Goal: Use online tool/utility: Utilize a website feature to perform a specific function

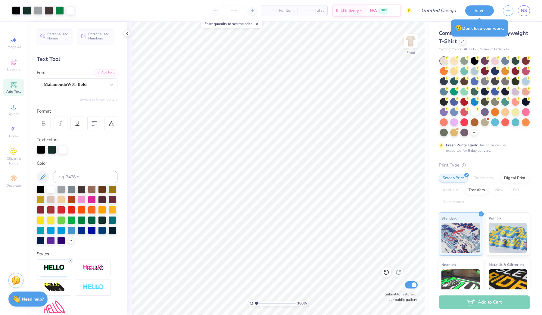
scroll to position [35, 0]
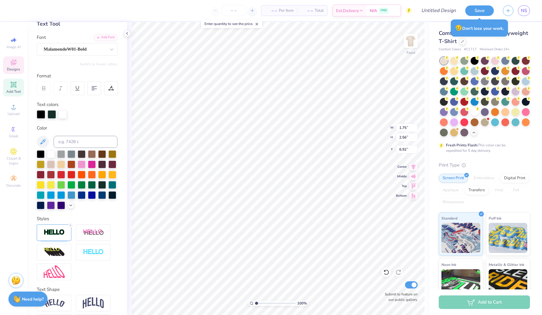
type input "1.72"
type input "2.57"
click at [89, 303] on img at bounding box center [93, 302] width 21 height 11
type input "5.10"
type input "2.90"
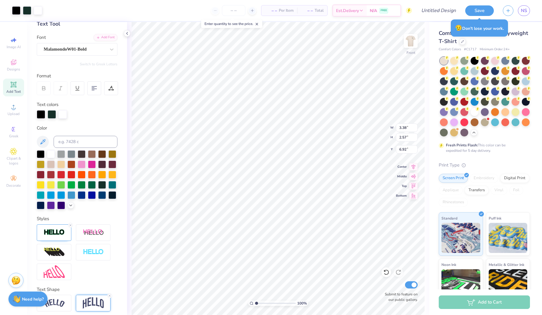
type input "6.76"
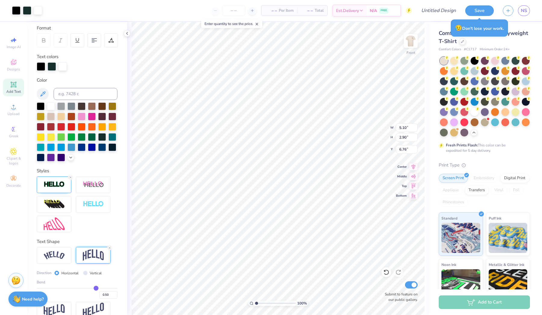
scroll to position [83, 0]
type input "0.48"
type input "0.47"
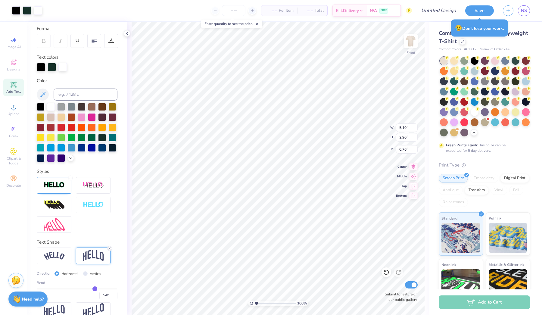
type input "0.46"
type input "0.45"
type input "0.44"
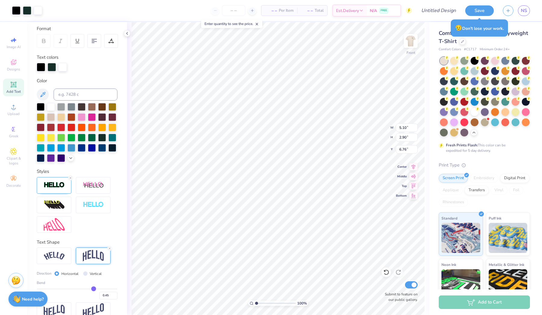
type input "0.44"
type input "0.43"
type input "0.42"
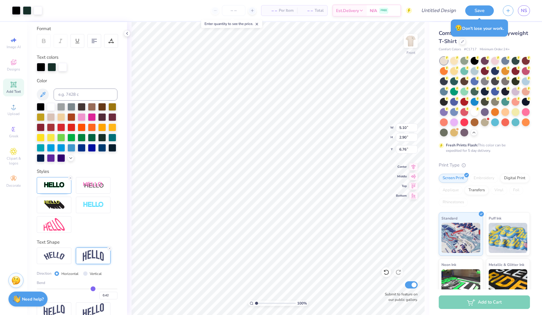
type input "0.41"
type input "0.4"
type input "0.40"
type input "0.39"
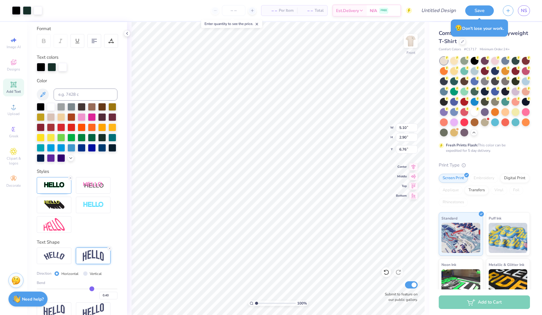
type input "0.39"
type input "0.38"
drag, startPoint x: 96, startPoint y: 289, endPoint x: 92, endPoint y: 288, distance: 4.0
type input "0.38"
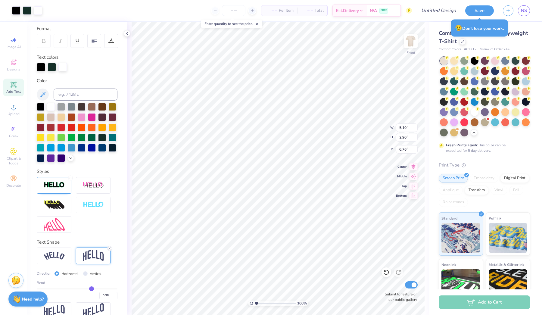
click at [92, 289] on input "range" at bounding box center [77, 289] width 81 height 1
type input "2.81"
type input "6.80"
click at [110, 249] on line at bounding box center [110, 249] width 2 height 2
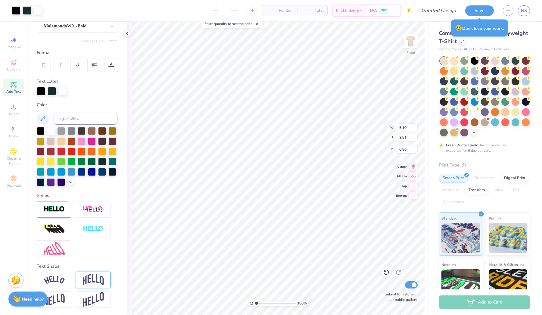
type input "2.58"
type input "6.91"
type input "8.91"
type input "4.34"
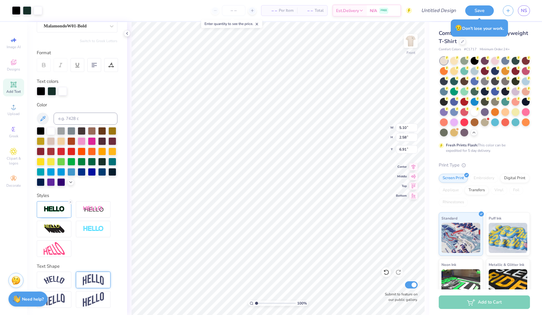
type input "5.27"
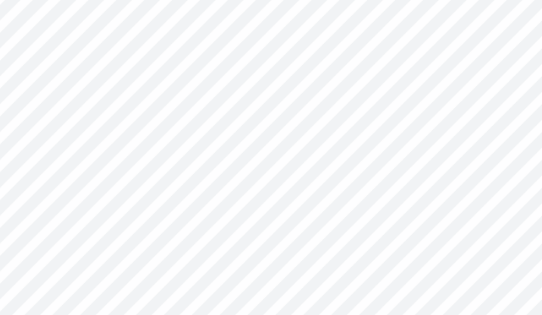
type input "5.10"
type input "2.58"
type input "6.95"
type input "1.48"
type input "2.21"
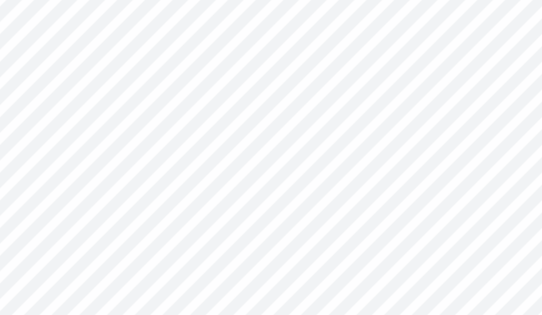
type input "7.14"
type input "1.72"
type input "2.57"
type input "6.95"
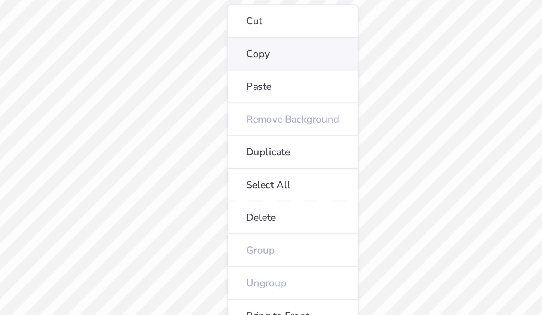
click at [264, 83] on li "Copy" at bounding box center [287, 89] width 47 height 12
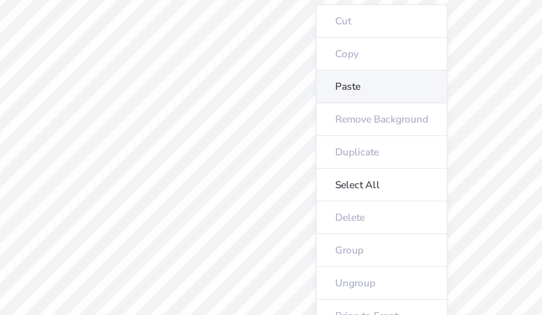
click at [296, 94] on li "Paste" at bounding box center [319, 100] width 47 height 12
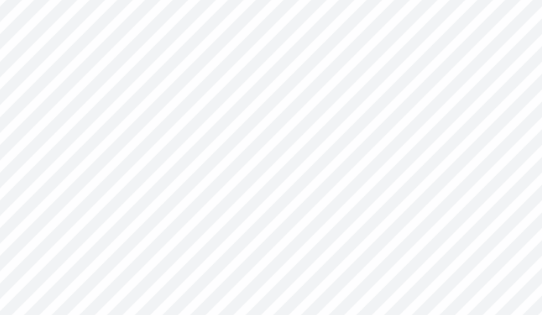
type input "11.43"
type input "9.97"
type input "7.85"
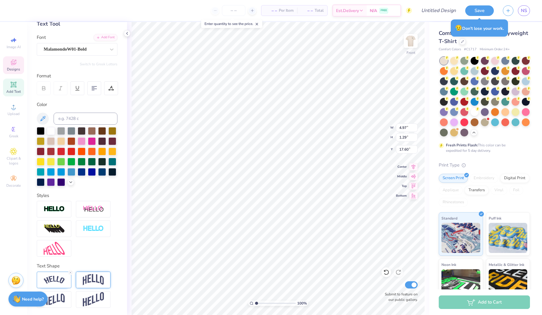
scroll to position [0, 2]
type textarea "FORT [PERSON_NAME]"
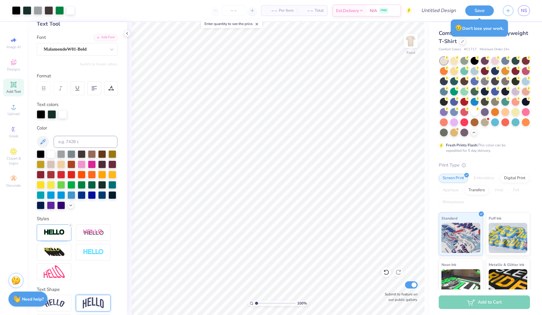
click at [185, 0] on html "Art colors – – Per Item – – Total Est. Delivery N/A FREE Design Title Save NS I…" at bounding box center [271, 157] width 542 height 315
type input "3.23"
type input "2.56"
type input "6.96"
